Goal: Navigation & Orientation: Find specific page/section

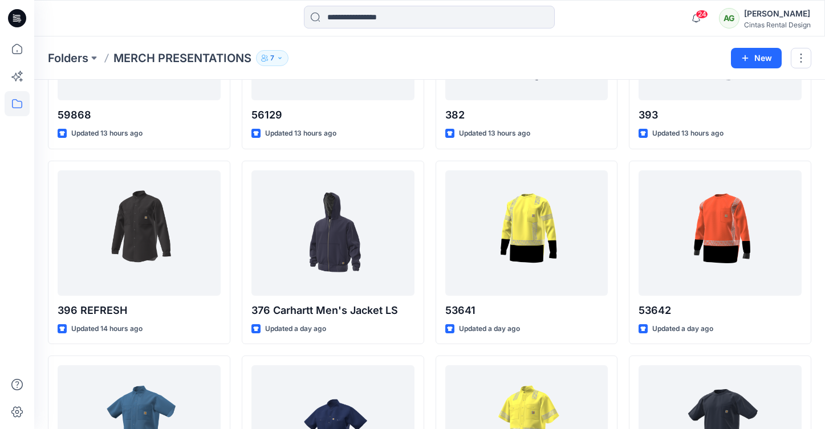
scroll to position [161, 0]
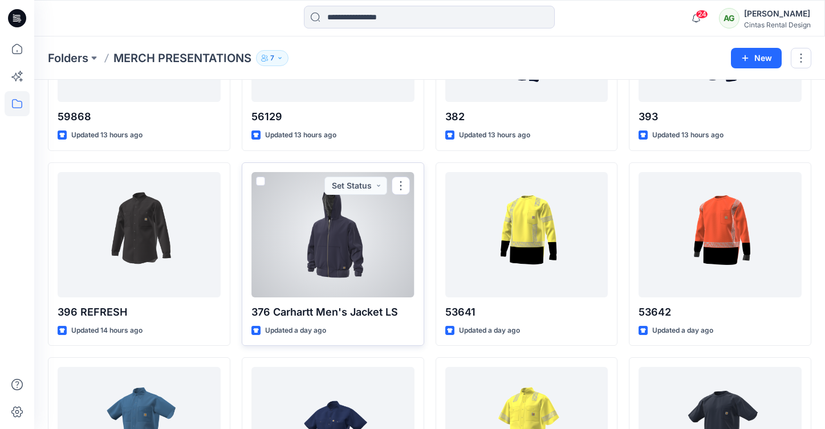
click at [326, 238] on div at bounding box center [332, 234] width 163 height 125
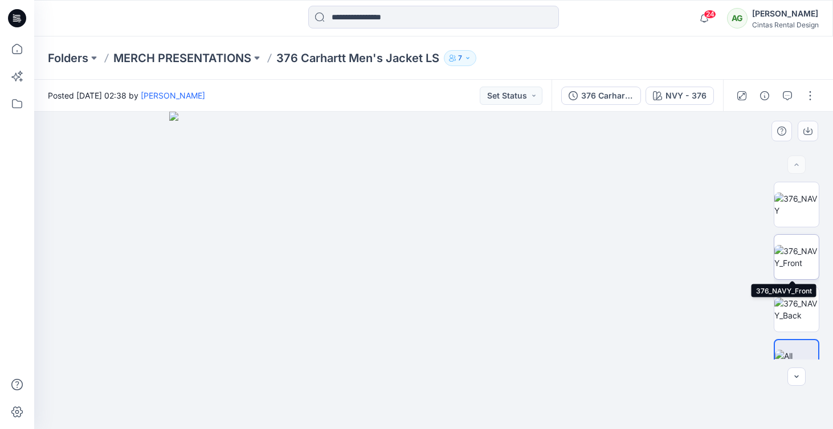
click at [801, 256] on img at bounding box center [797, 257] width 44 height 24
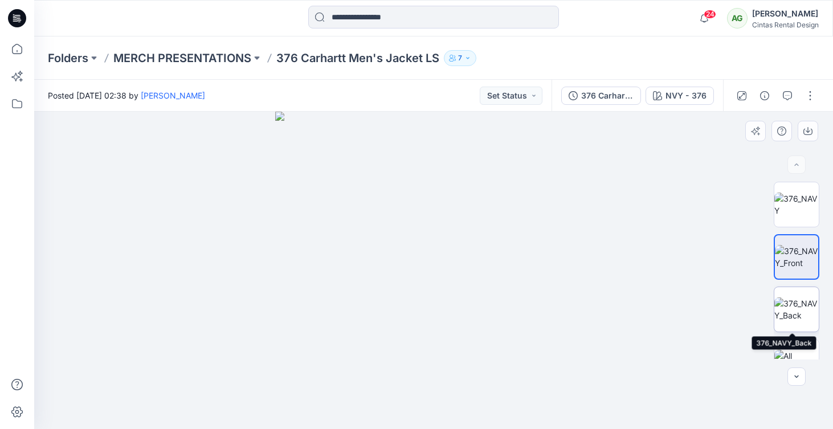
click at [786, 307] on img at bounding box center [797, 310] width 44 height 24
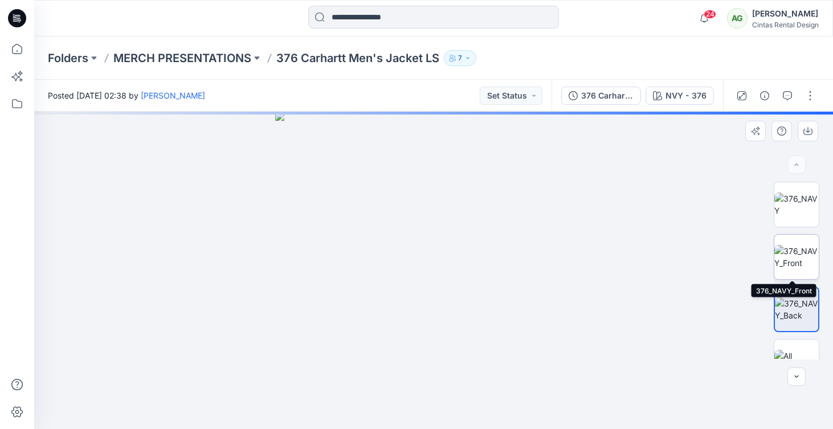
click at [783, 261] on img at bounding box center [797, 257] width 44 height 24
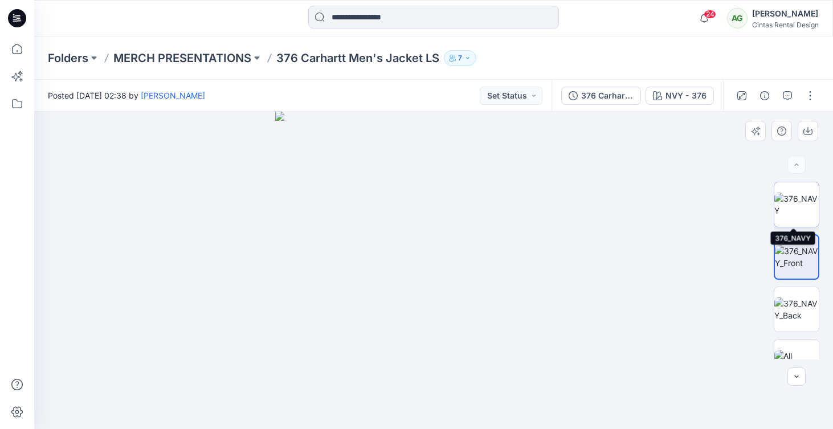
click at [788, 206] on img at bounding box center [797, 205] width 44 height 24
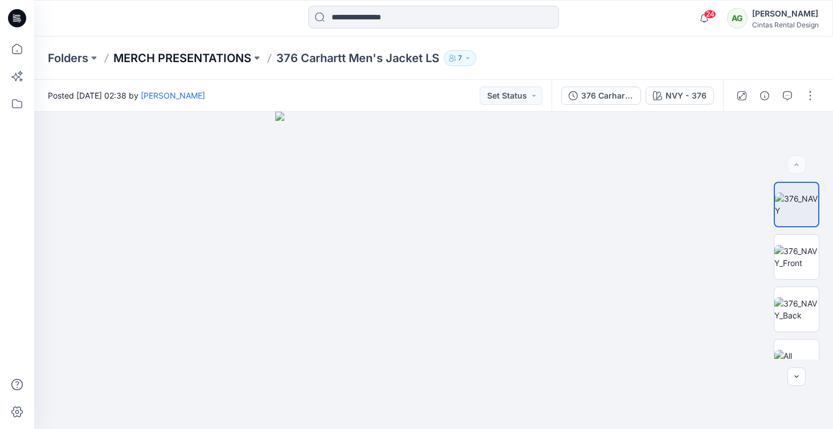
click at [153, 58] on p "MERCH PRESENTATIONS" at bounding box center [182, 58] width 138 height 16
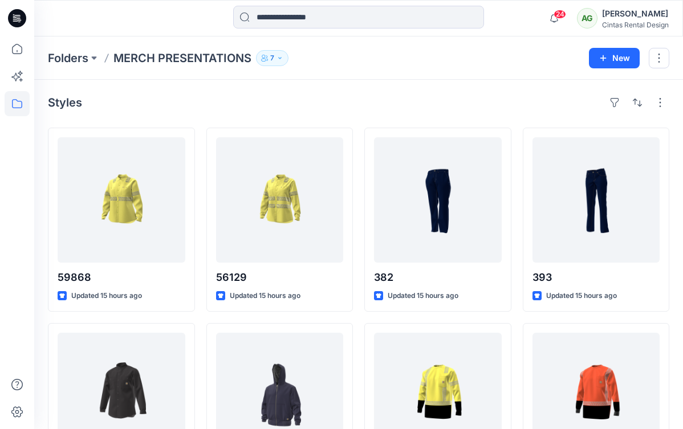
click at [276, 59] on button "7" at bounding box center [272, 58] width 32 height 16
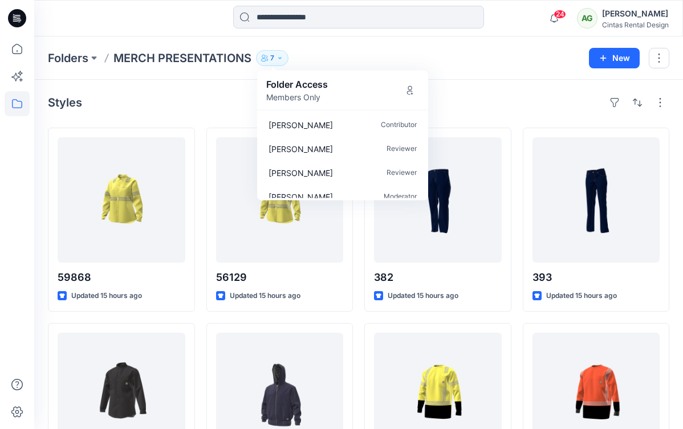
click at [439, 51] on div "Folders MERCH PRESENTATIONS 7 Folder Access Members Only [PERSON_NAME] Contribu…" at bounding box center [314, 58] width 532 height 16
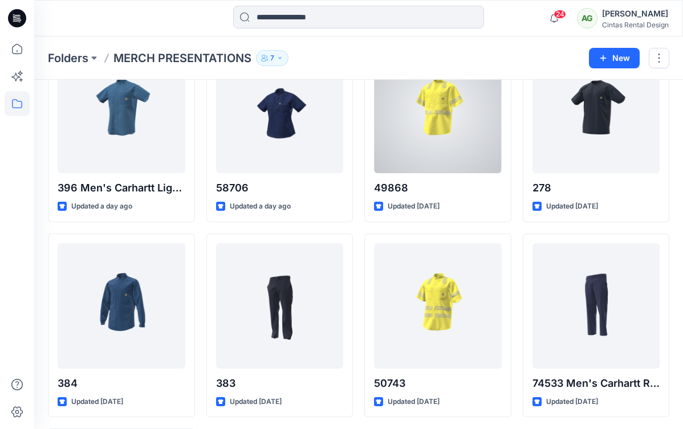
scroll to position [495, 0]
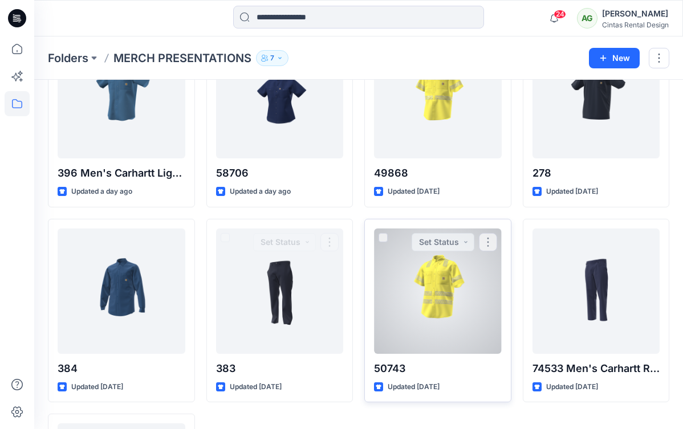
click at [408, 270] on div at bounding box center [438, 291] width 128 height 125
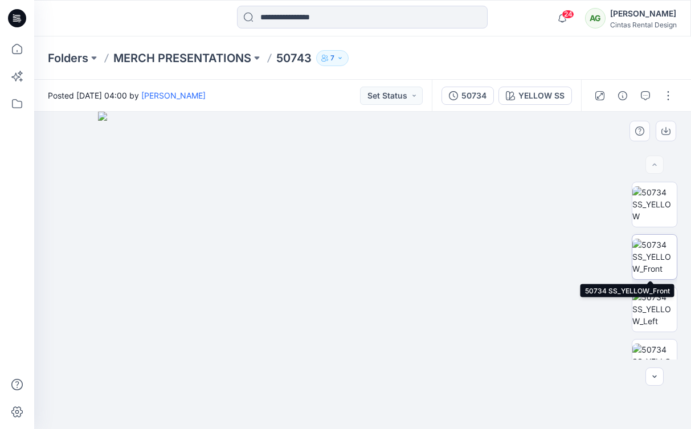
click at [653, 255] on img at bounding box center [655, 257] width 44 height 36
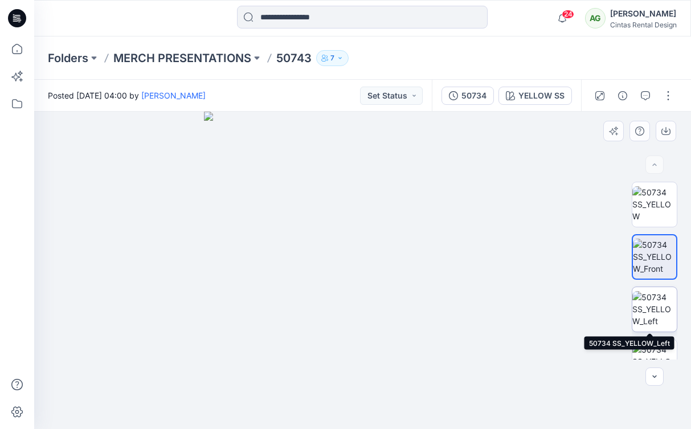
click at [654, 319] on img at bounding box center [655, 309] width 44 height 36
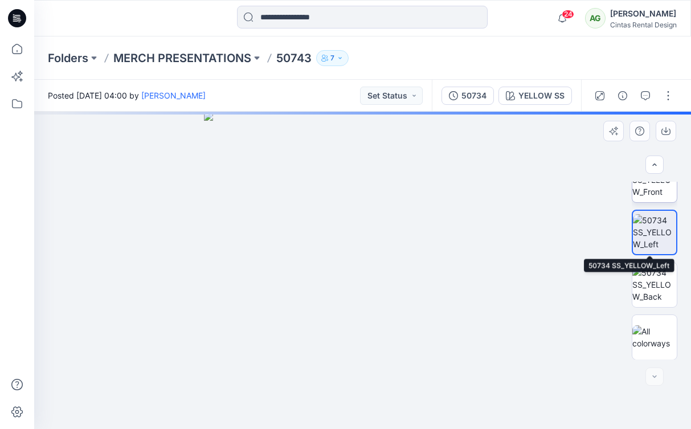
scroll to position [78, 0]
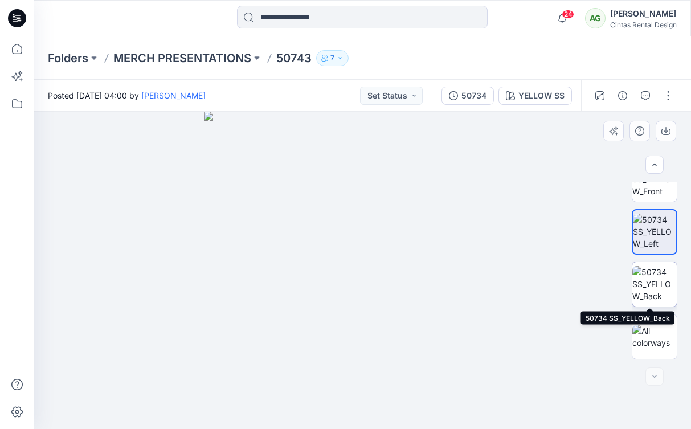
click at [664, 286] on img at bounding box center [655, 284] width 44 height 36
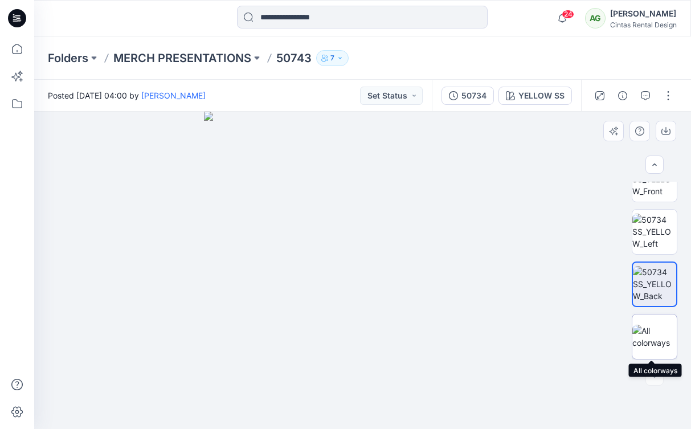
click at [659, 334] on img at bounding box center [655, 337] width 44 height 24
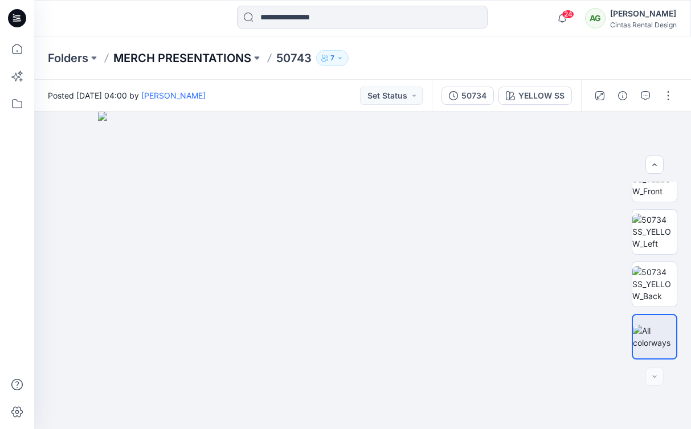
click at [173, 55] on p "MERCH PRESENTATIONS" at bounding box center [182, 58] width 138 height 16
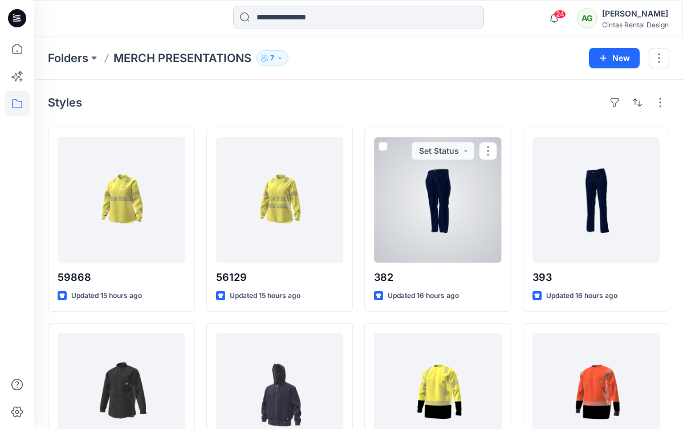
click at [433, 223] on div at bounding box center [438, 199] width 128 height 125
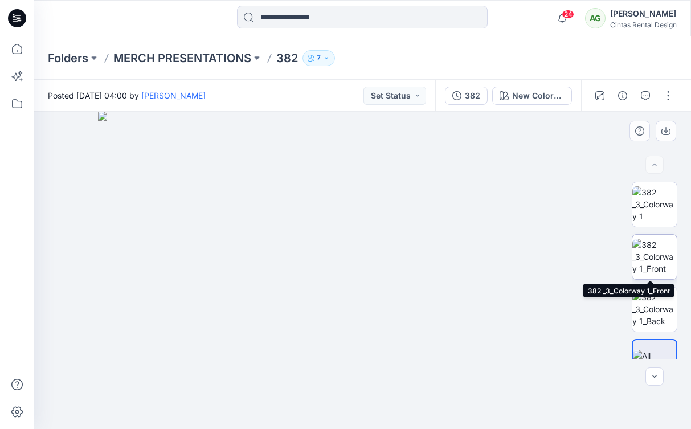
click at [656, 243] on img at bounding box center [655, 257] width 44 height 36
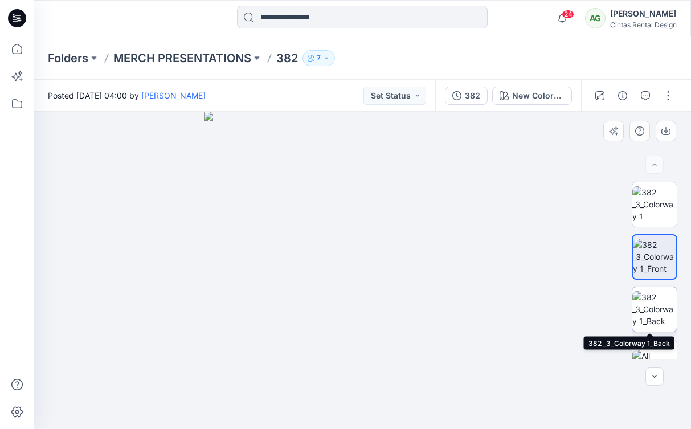
click at [645, 299] on img at bounding box center [655, 309] width 44 height 36
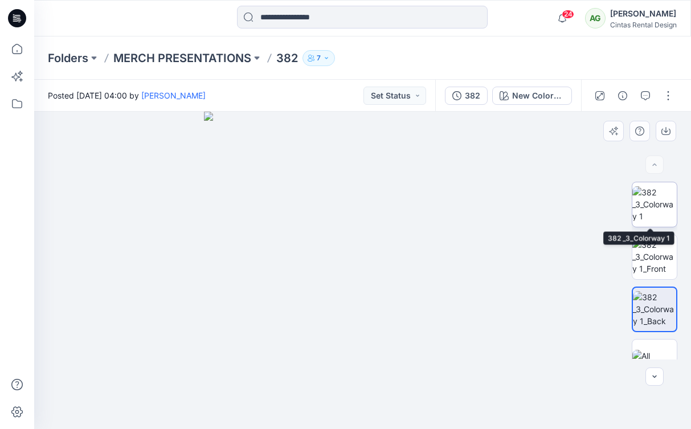
click at [665, 205] on img at bounding box center [655, 204] width 44 height 36
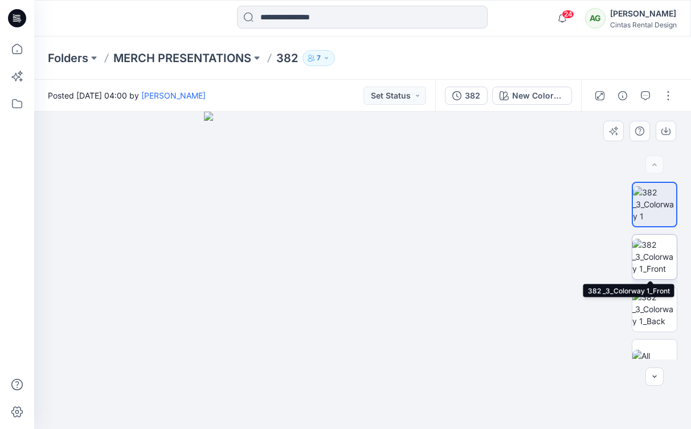
click at [652, 264] on img at bounding box center [655, 257] width 44 height 36
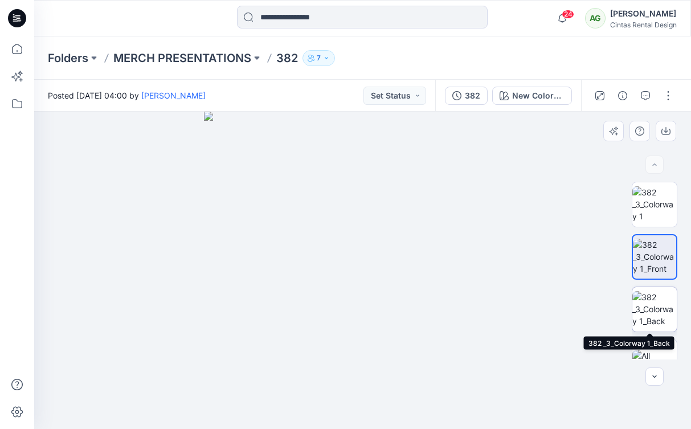
click at [641, 304] on img at bounding box center [655, 309] width 44 height 36
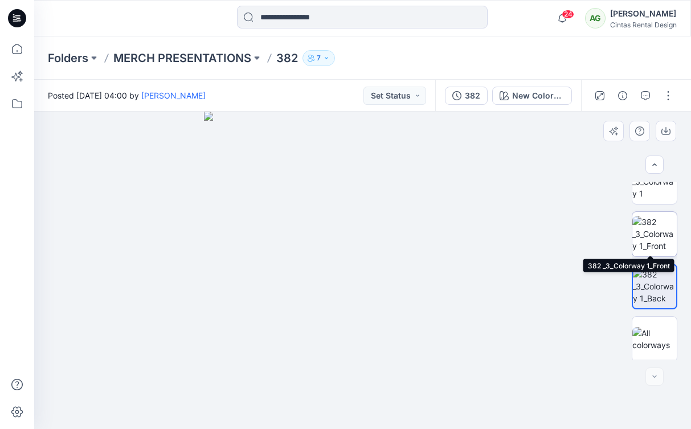
scroll to position [25, 0]
